Goal: Check status

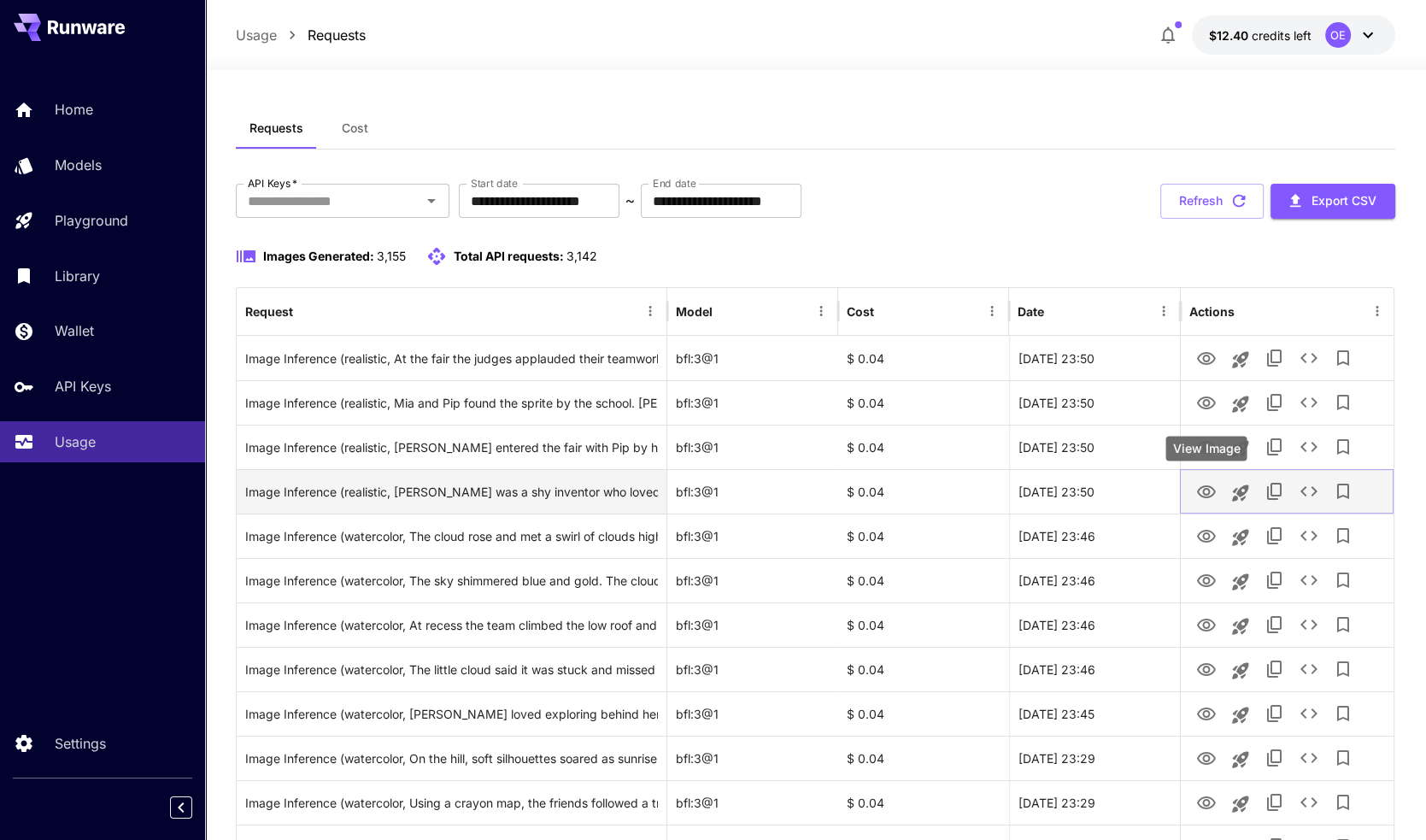
click at [1205, 488] on icon "View Image" at bounding box center [1207, 491] width 18 height 13
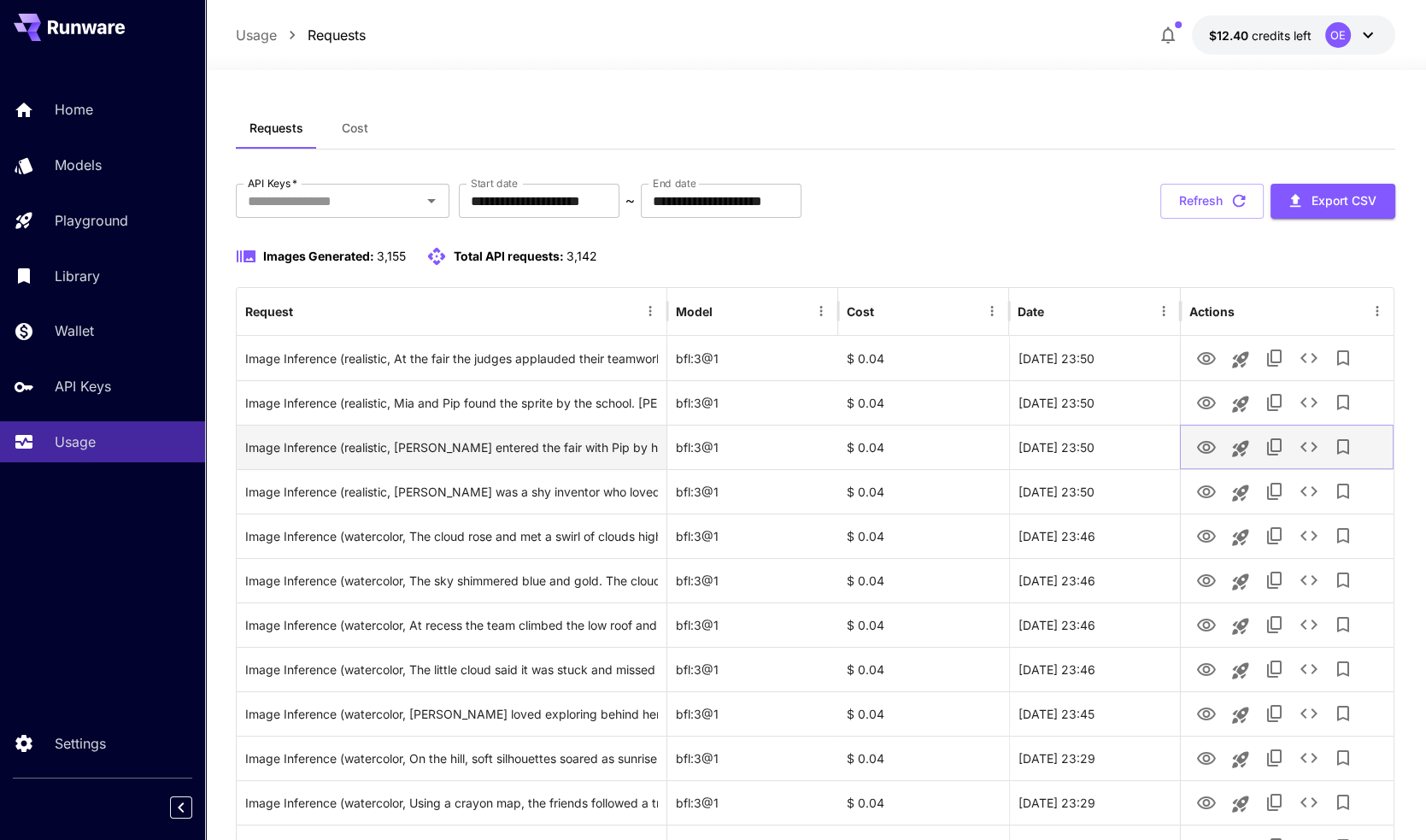
click at [1211, 441] on icon "View Image" at bounding box center [1207, 448] width 20 height 20
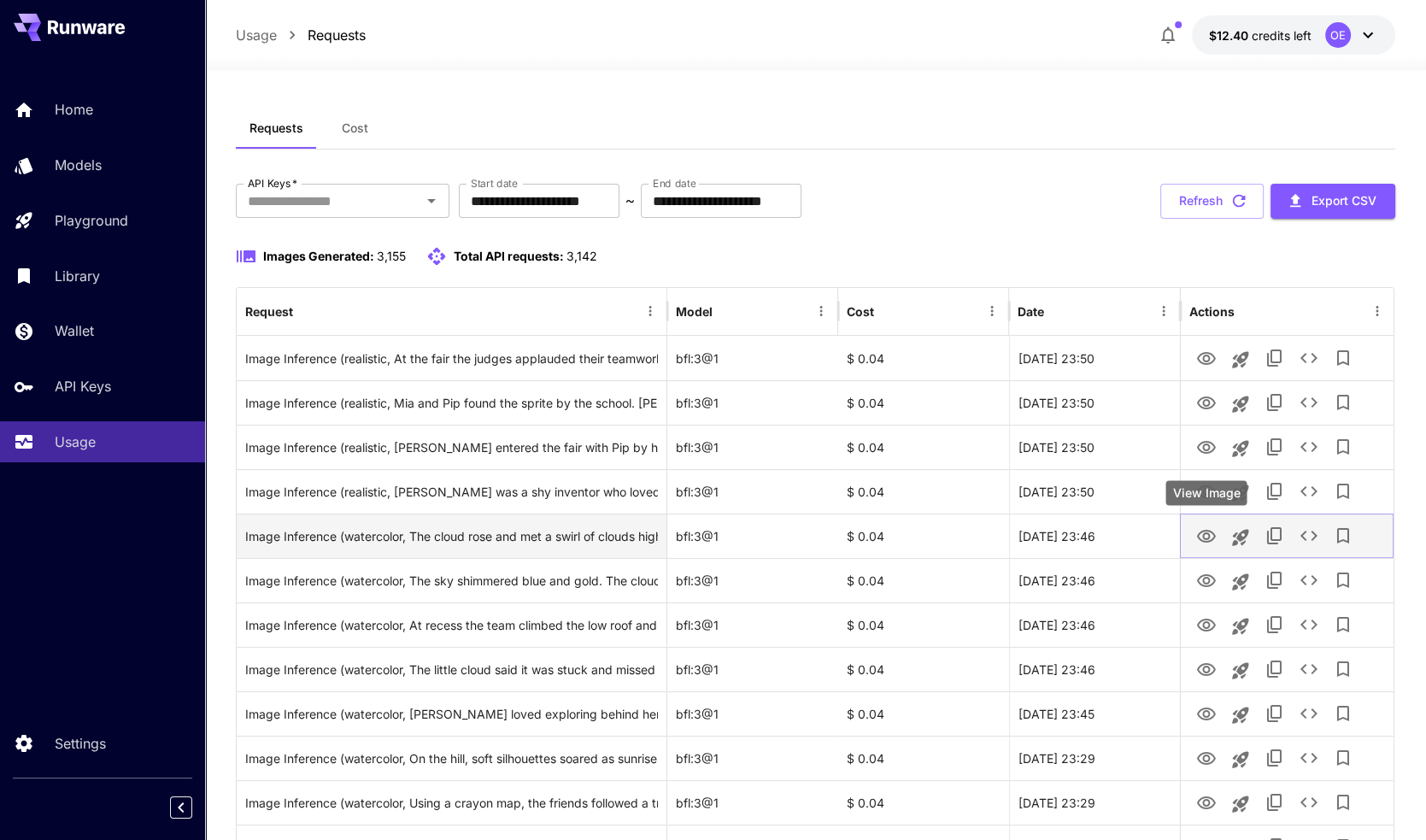
click at [1211, 541] on icon "View Image" at bounding box center [1207, 536] width 20 height 20
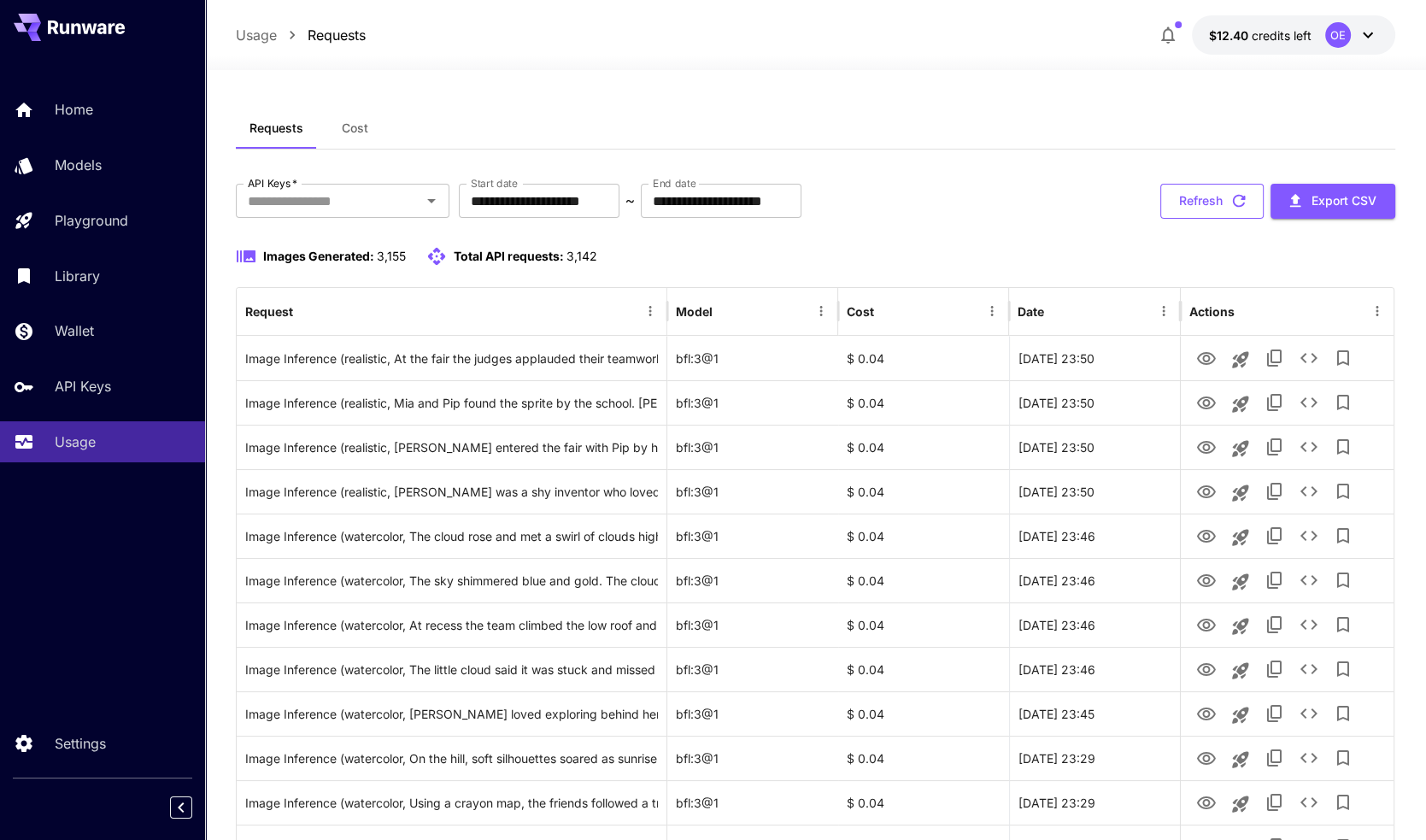
click at [1217, 202] on button "Refresh" at bounding box center [1211, 201] width 103 height 35
click at [1200, 624] on icon "View Image" at bounding box center [1207, 624] width 20 height 20
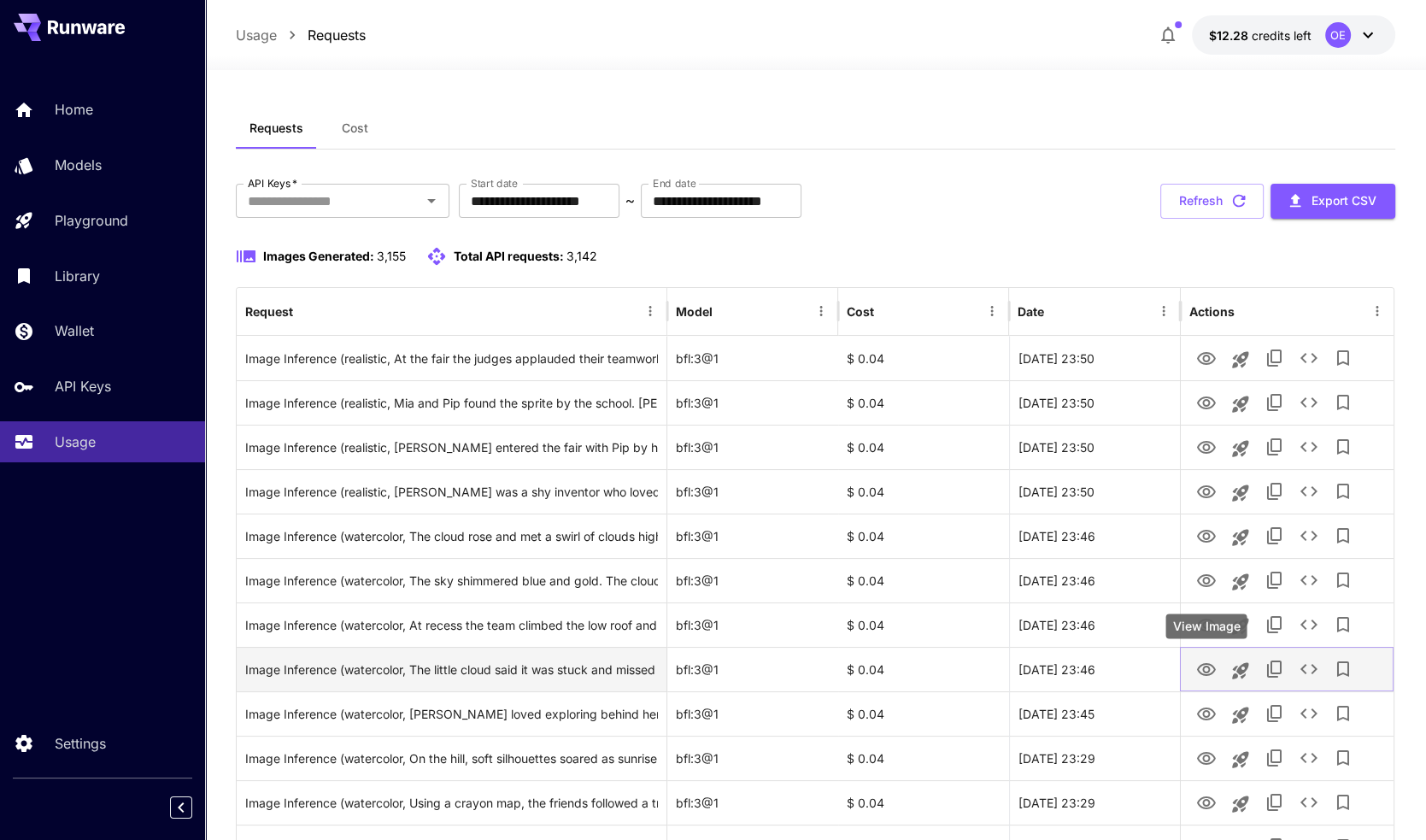
click at [1213, 669] on icon "View Image" at bounding box center [1207, 669] width 20 height 20
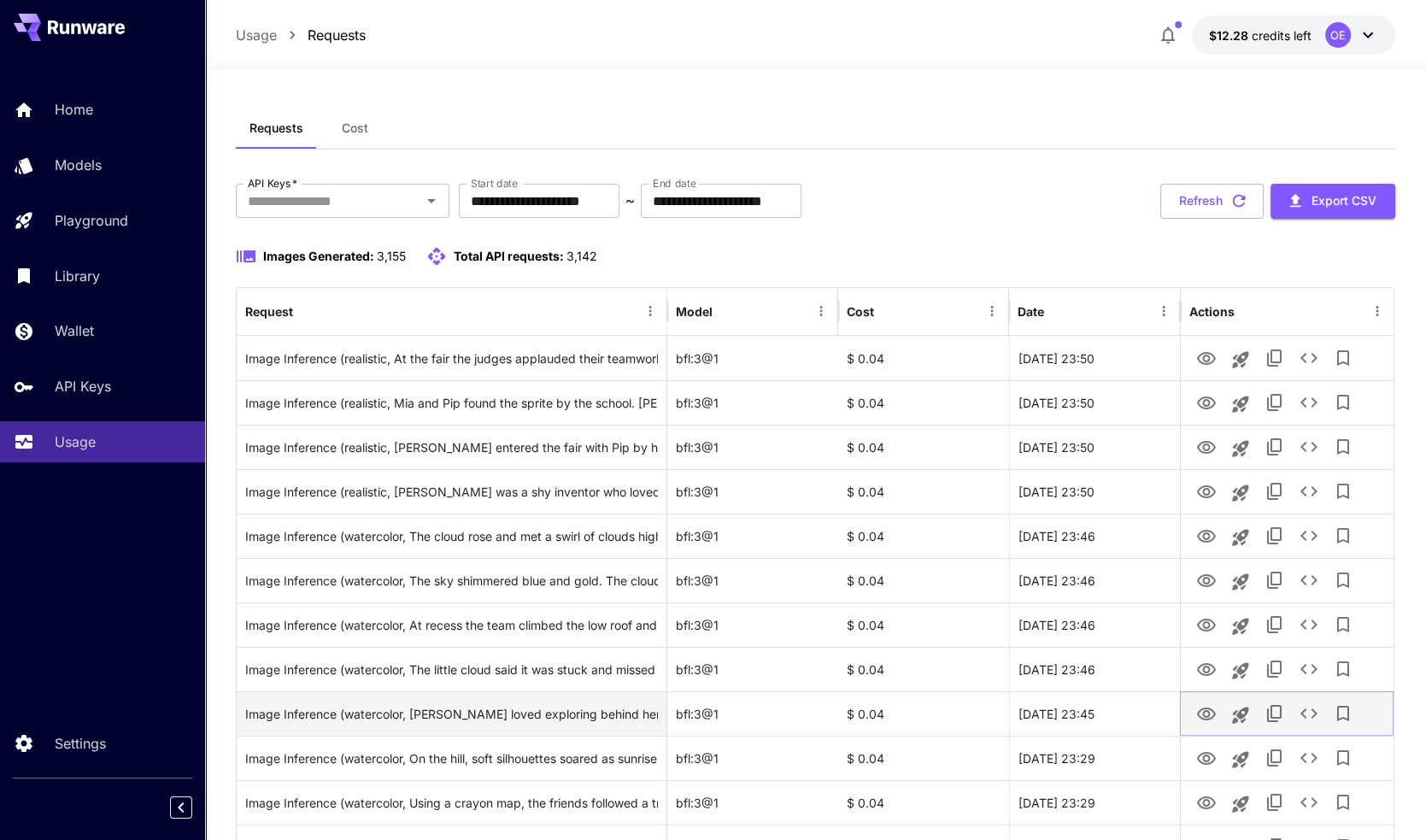
click at [1209, 706] on icon "View Image" at bounding box center [1207, 713] width 20 height 20
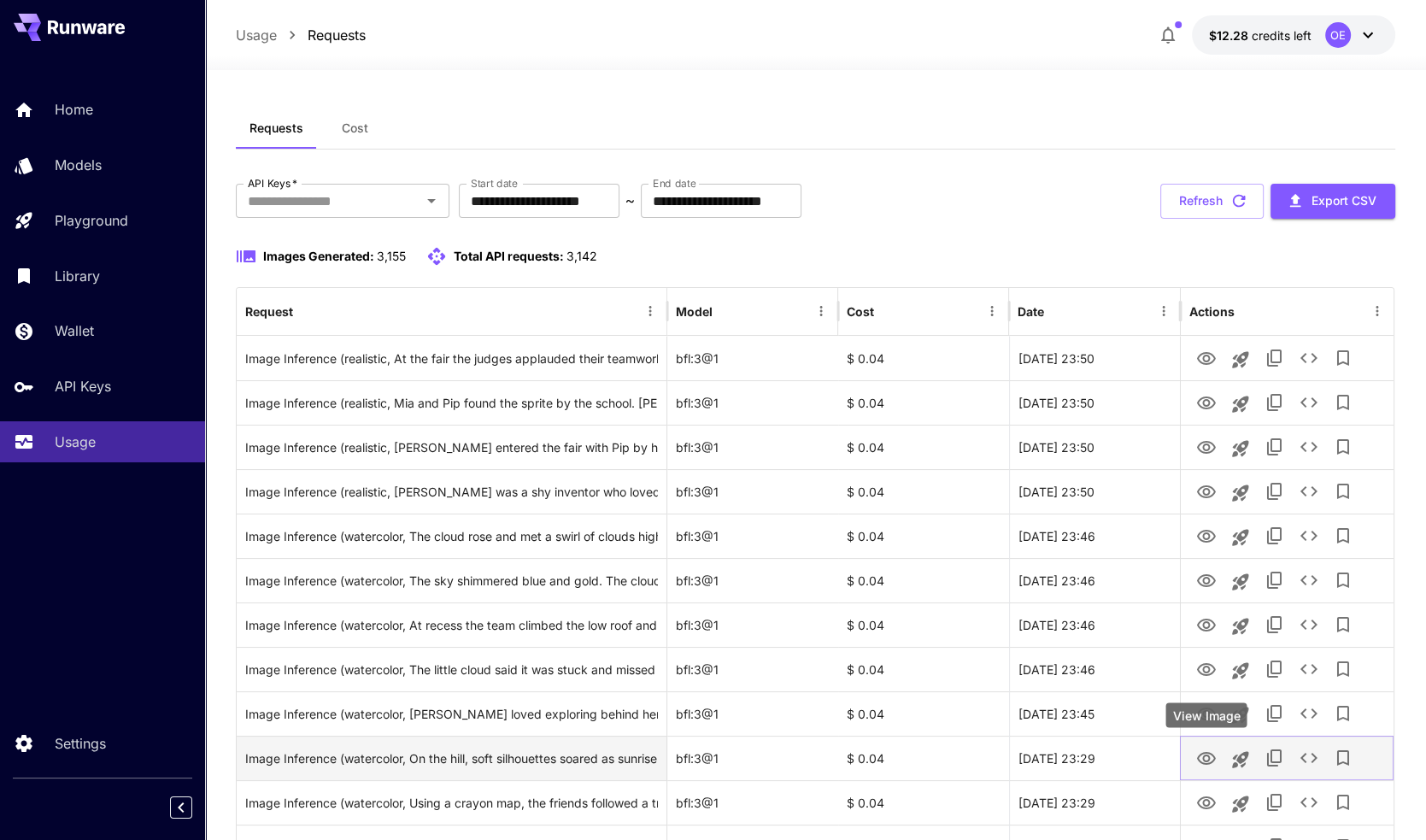
click at [1208, 758] on icon "View Image" at bounding box center [1207, 758] width 20 height 20
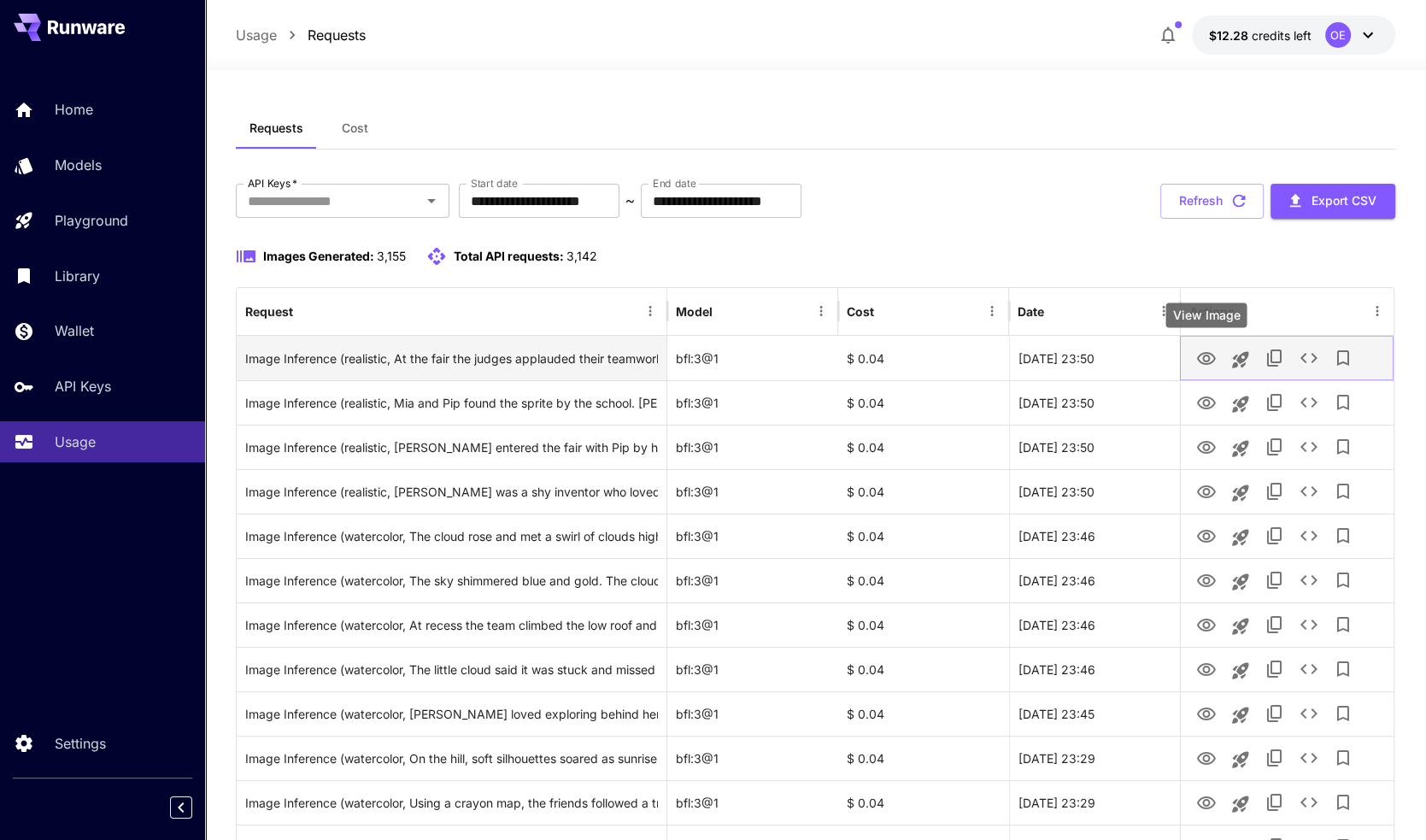
click at [1200, 351] on icon "View Image" at bounding box center [1207, 359] width 20 height 20
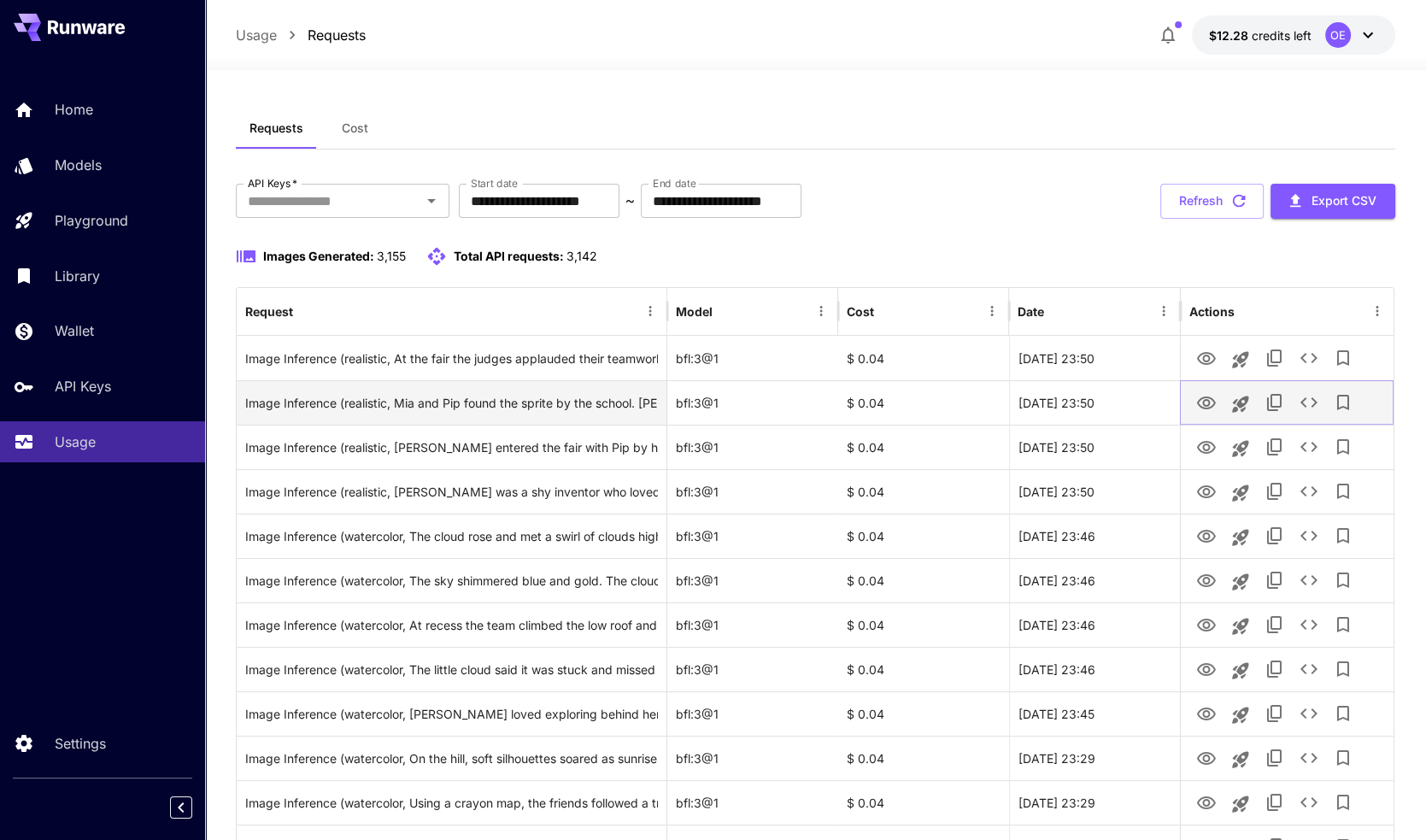
click at [1207, 406] on icon "View Image" at bounding box center [1207, 403] width 20 height 20
